Goal: Transaction & Acquisition: Purchase product/service

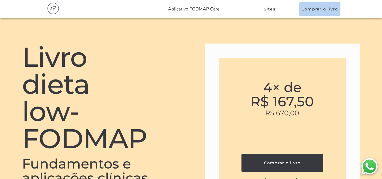
scroll to position [1165, 0]
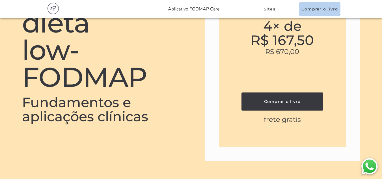
drag, startPoint x: 262, startPoint y: 120, endPoint x: 314, endPoint y: 128, distance: 52.9
click at [314, 128] on div "4× de R$ 167,50 R$ 670,00 Comprar o livro frete gratis" at bounding box center [283, 71] width 156 height 179
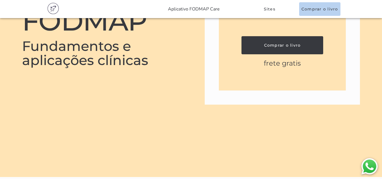
scroll to position [1137, 0]
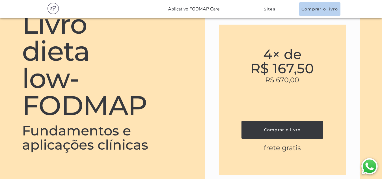
drag, startPoint x: 264, startPoint y: 149, endPoint x: 320, endPoint y: 156, distance: 57.2
click at [320, 156] on div "4× de R$ 167,50 R$ 670,00 Comprar o livro frete gratis" at bounding box center [283, 99] width 156 height 179
click at [293, 99] on div "4× de R$ 167,50 R$ 670,00 Comprar o livro frete gratis" at bounding box center [283, 99] width 156 height 179
click at [282, 81] on h4 "R$ 670,00" at bounding box center [283, 80] width 82 height 9
click at [282, 80] on h4 "R$ 670,00" at bounding box center [283, 80] width 82 height 9
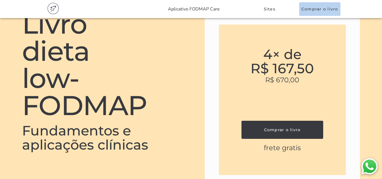
click at [282, 80] on h4 "R$ 670,00" at bounding box center [283, 80] width 82 height 9
click at [289, 101] on div "4× de R$ 167,50 R$ 670,00 Comprar o livro frete gratis" at bounding box center [283, 99] width 156 height 179
click at [278, 80] on h4 "R$ 670,00" at bounding box center [283, 80] width 82 height 9
click at [274, 150] on h5 "frete gratis" at bounding box center [283, 147] width 82 height 9
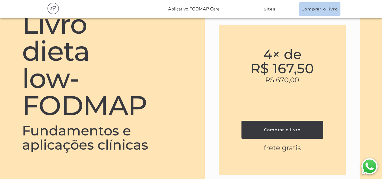
click at [274, 150] on h5 "frete gratis" at bounding box center [283, 147] width 82 height 9
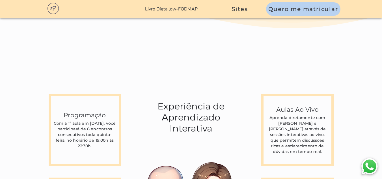
scroll to position [1471, 0]
drag, startPoint x: 232, startPoint y: 98, endPoint x: 319, endPoint y: 108, distance: 87.6
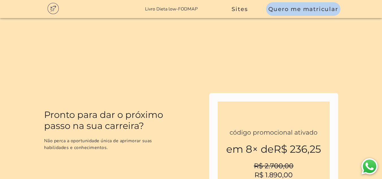
scroll to position [1810, 0]
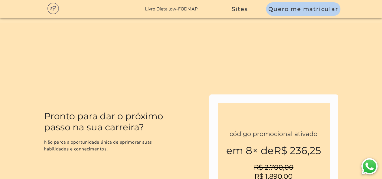
drag, startPoint x: 44, startPoint y: 43, endPoint x: 182, endPoint y: 119, distance: 158.1
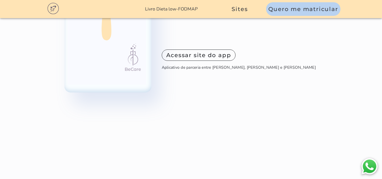
scroll to position [4041, 0]
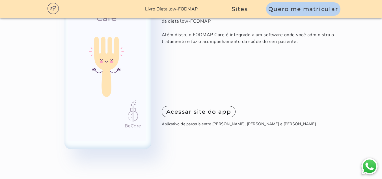
drag, startPoint x: 34, startPoint y: 79, endPoint x: 231, endPoint y: 131, distance: 203.6
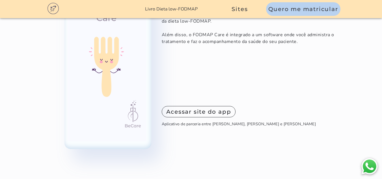
drag, startPoint x: 189, startPoint y: 123, endPoint x: 29, endPoint y: 84, distance: 165.4
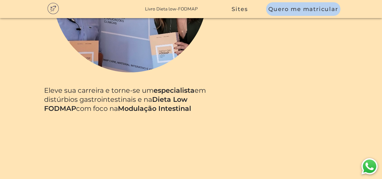
scroll to position [320, 0]
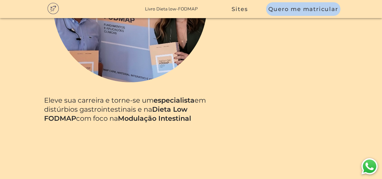
drag, startPoint x: 74, startPoint y: 134, endPoint x: 103, endPoint y: 133, distance: 29.4
drag, startPoint x: 164, startPoint y: 126, endPoint x: 235, endPoint y: 131, distance: 71.4
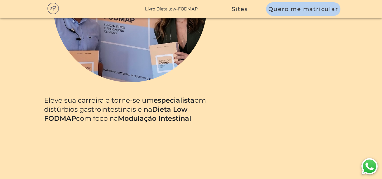
drag, startPoint x: 258, startPoint y: 128, endPoint x: 340, endPoint y: 132, distance: 81.8
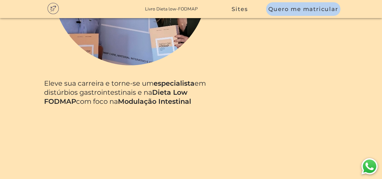
scroll to position [349, 0]
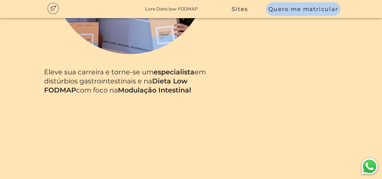
drag, startPoint x: 99, startPoint y: 57, endPoint x: 284, endPoint y: 66, distance: 185.5
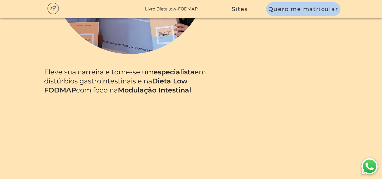
drag, startPoint x: 295, startPoint y: 109, endPoint x: 265, endPoint y: 110, distance: 30.0
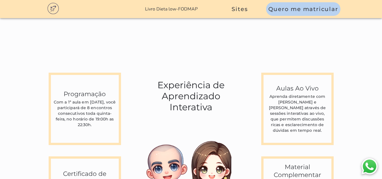
scroll to position [1498, 0]
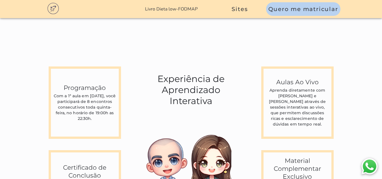
drag, startPoint x: 258, startPoint y: 108, endPoint x: 284, endPoint y: 108, distance: 26.3
drag, startPoint x: 268, startPoint y: 121, endPoint x: 288, endPoint y: 120, distance: 20.1
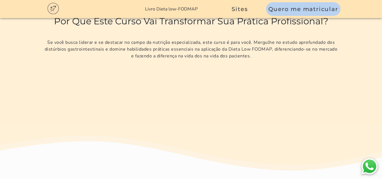
scroll to position [1527, 0]
